Goal: Use online tool/utility: Utilize a website feature to perform a specific function

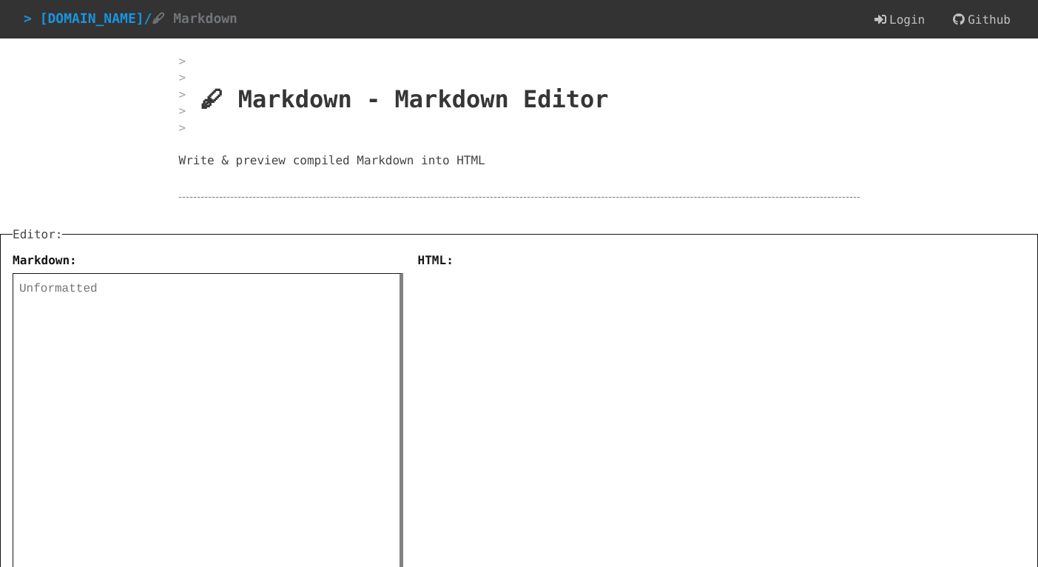
type textarea "Headers : --------- H1 === H2 --- ### H3 #### H4 * * * Code blocks : ----------…"
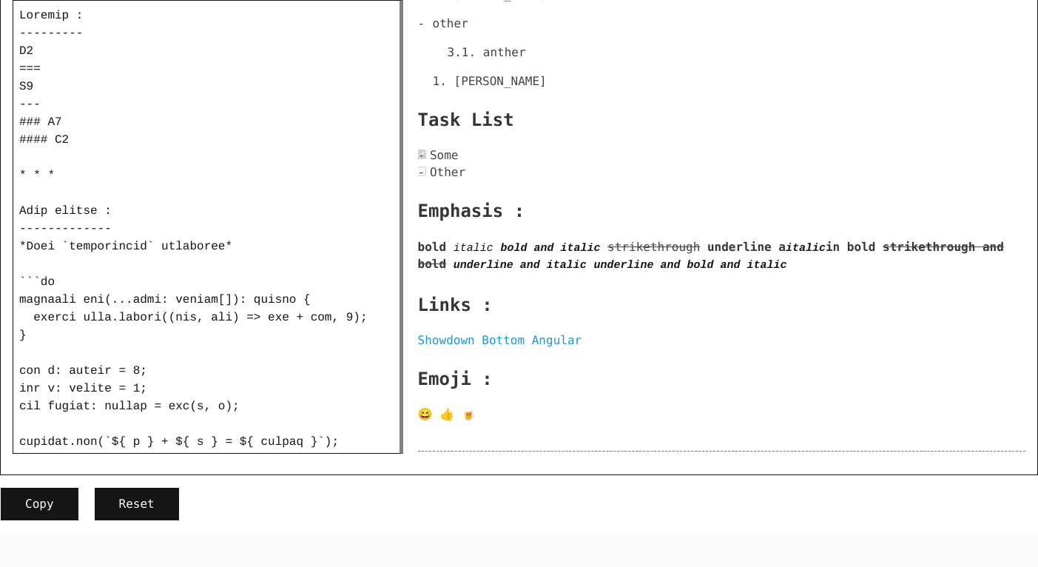
scroll to position [1220, 0]
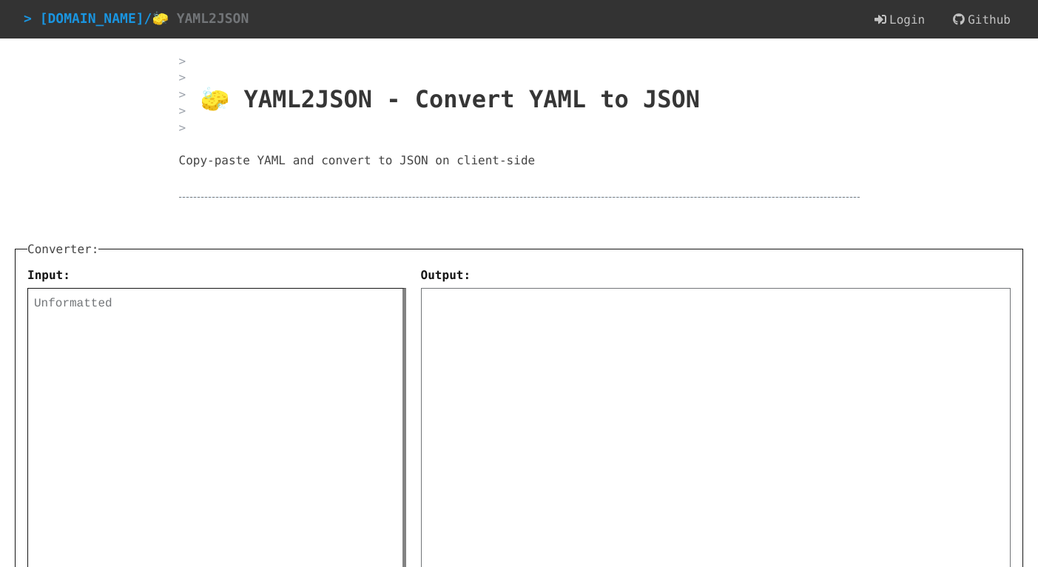
scroll to position [117, 0]
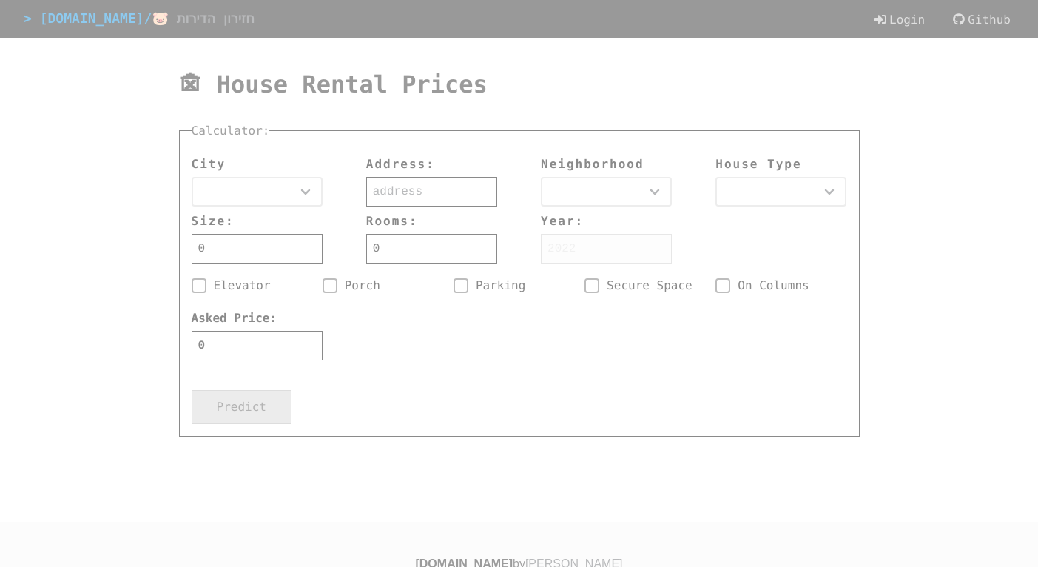
select select "דירה"
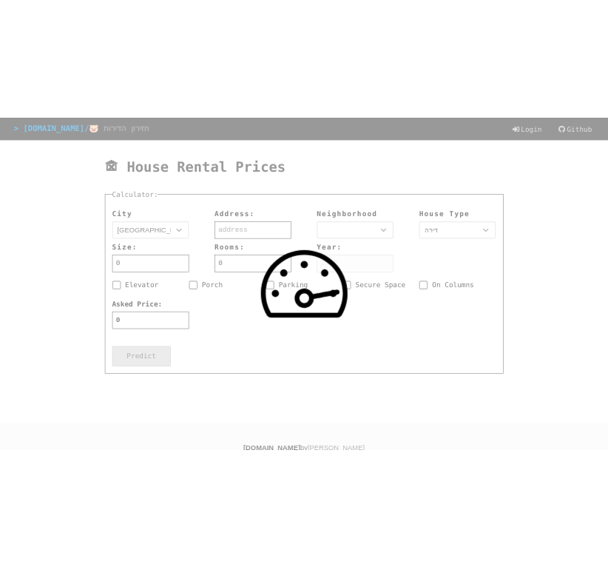
scroll to position [63, 0]
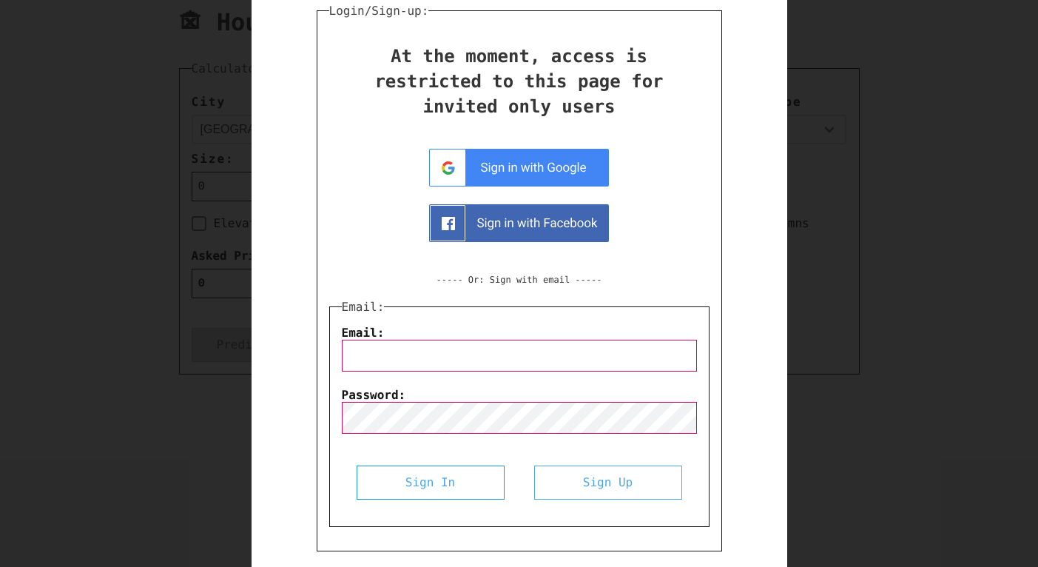
click at [565, 147] on div "At the moment, access is restricted to this page for invited only users ----- O…" at bounding box center [519, 290] width 380 height 493
click at [564, 156] on img at bounding box center [519, 168] width 180 height 38
click at [580, 169] on img at bounding box center [519, 168] width 180 height 38
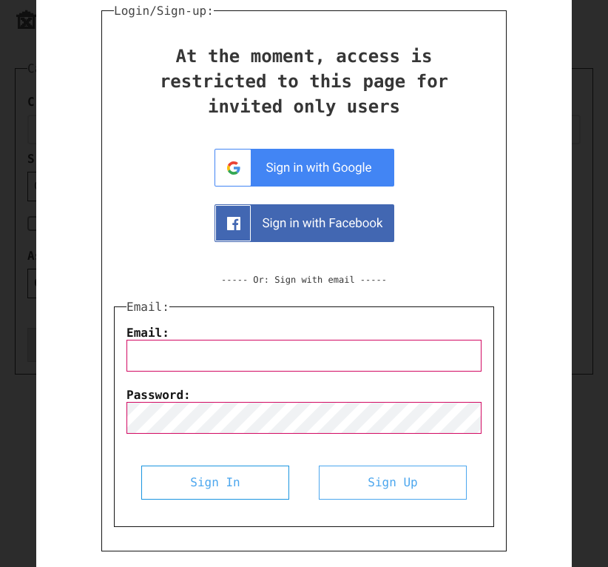
click at [372, 175] on img at bounding box center [304, 168] width 180 height 38
